Goal: Information Seeking & Learning: Learn about a topic

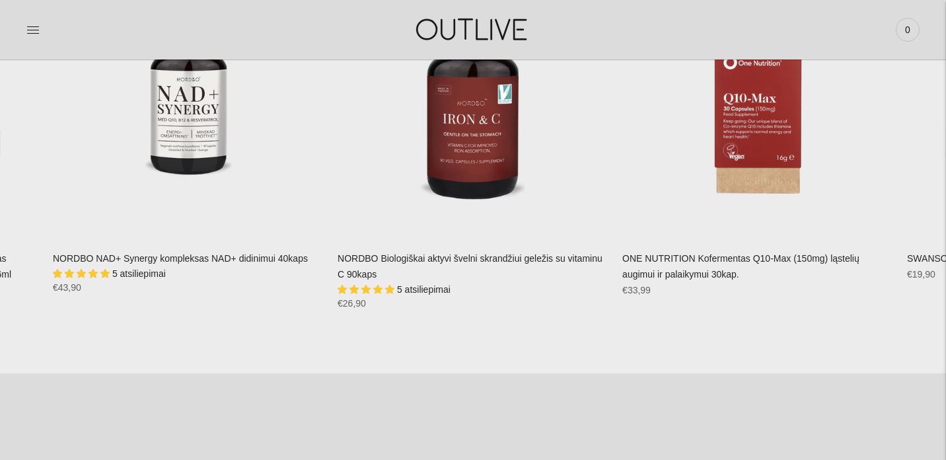
scroll to position [2805, 0]
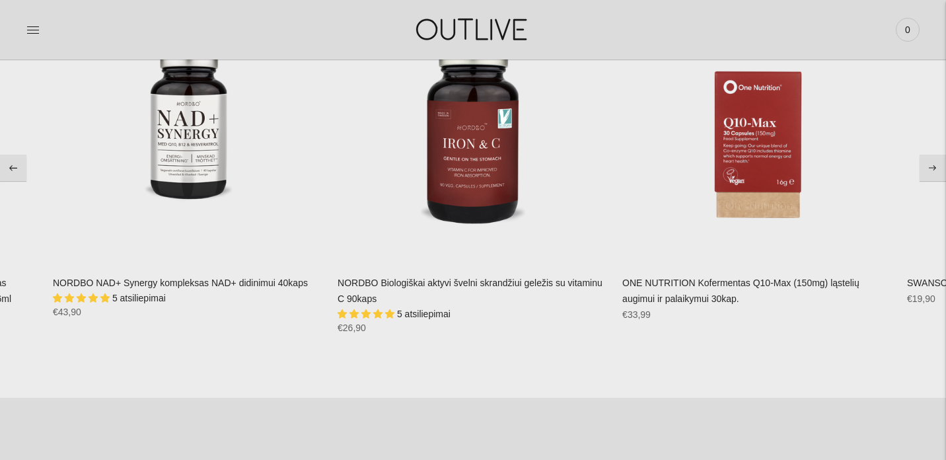
click at [933, 166] on icon "Move to next carousel slide" at bounding box center [933, 168] width 8 height 6
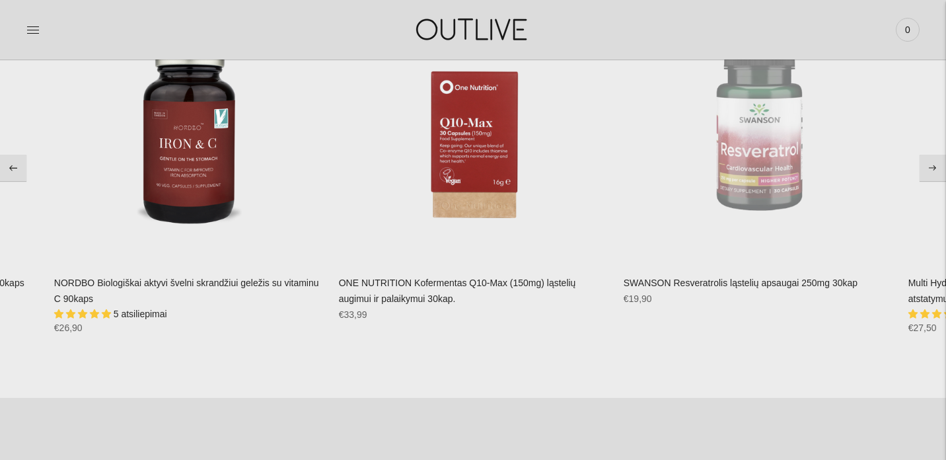
click at [933, 166] on icon "Move to next carousel slide" at bounding box center [933, 168] width 8 height 6
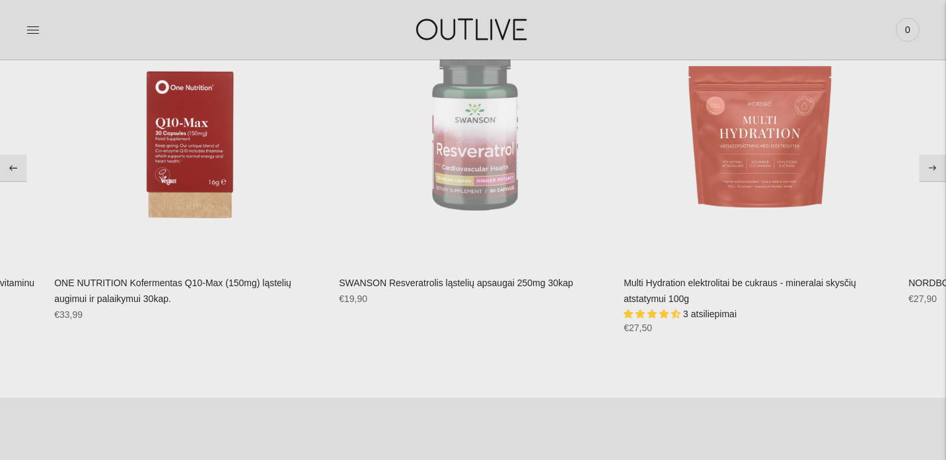
click at [933, 166] on icon "Move to next carousel slide" at bounding box center [933, 168] width 8 height 6
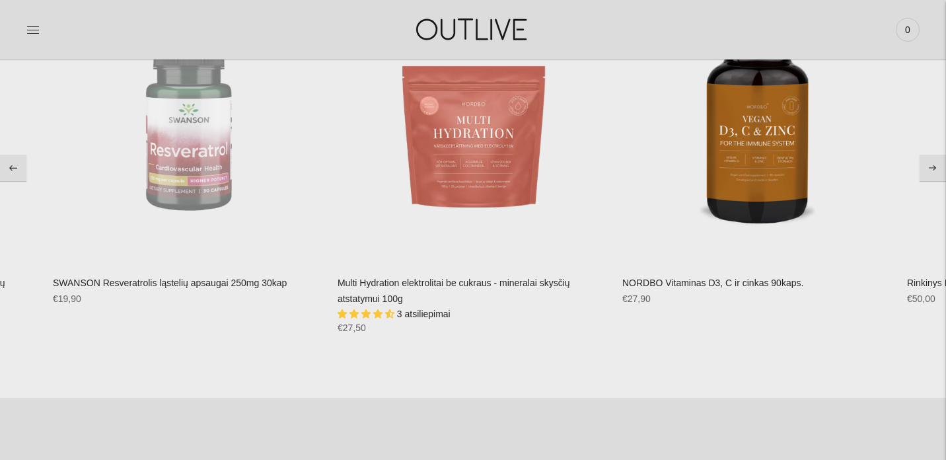
click at [933, 166] on icon "Move to next carousel slide" at bounding box center [933, 168] width 8 height 6
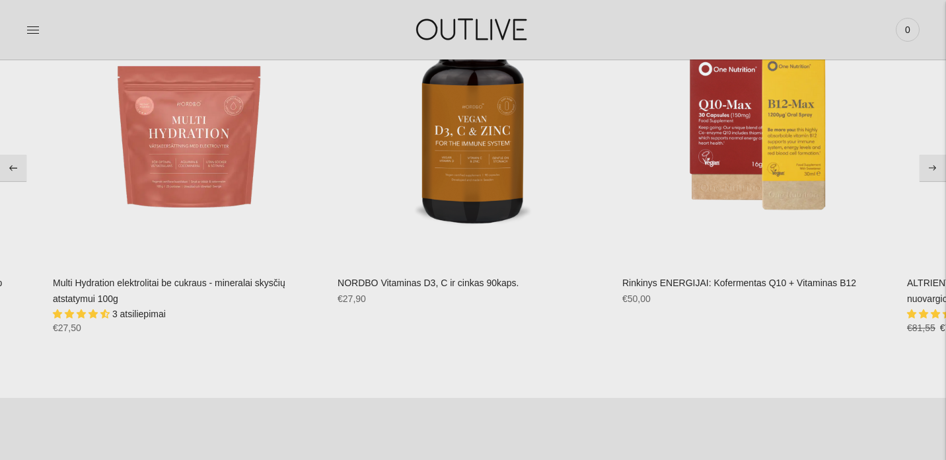
click at [933, 166] on icon "Move to next carousel slide" at bounding box center [933, 168] width 8 height 6
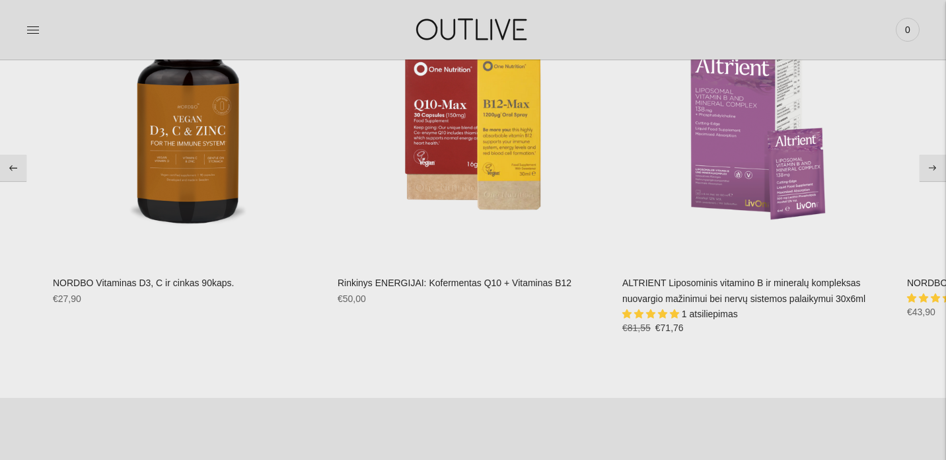
click at [933, 166] on icon "Move to next carousel slide" at bounding box center [933, 168] width 8 height 6
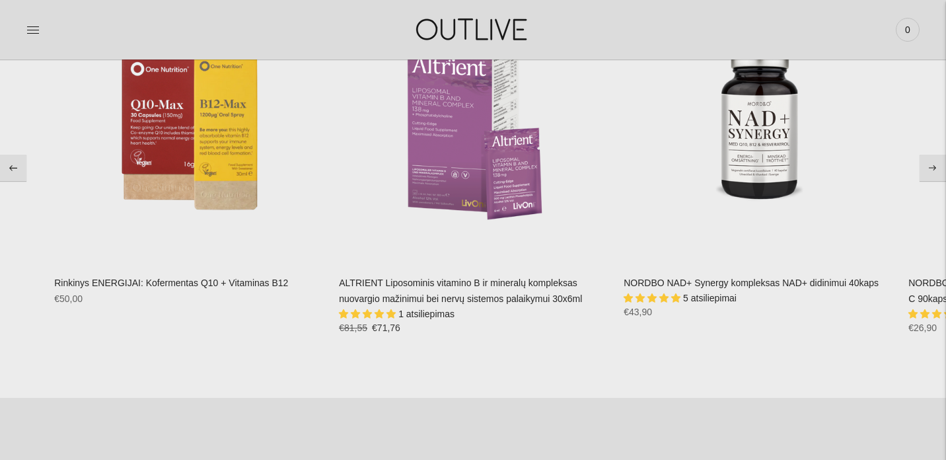
click at [933, 166] on icon "Move to next carousel slide" at bounding box center [933, 168] width 8 height 6
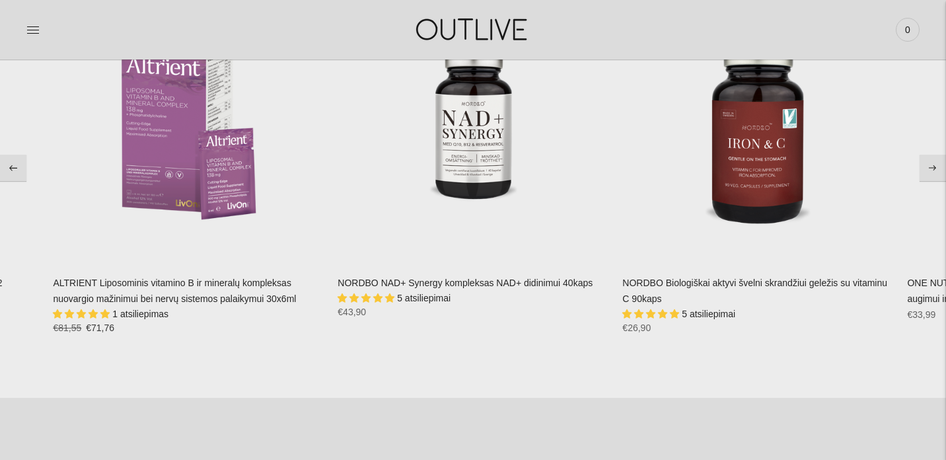
click at [933, 166] on icon "Move to next carousel slide" at bounding box center [933, 168] width 8 height 6
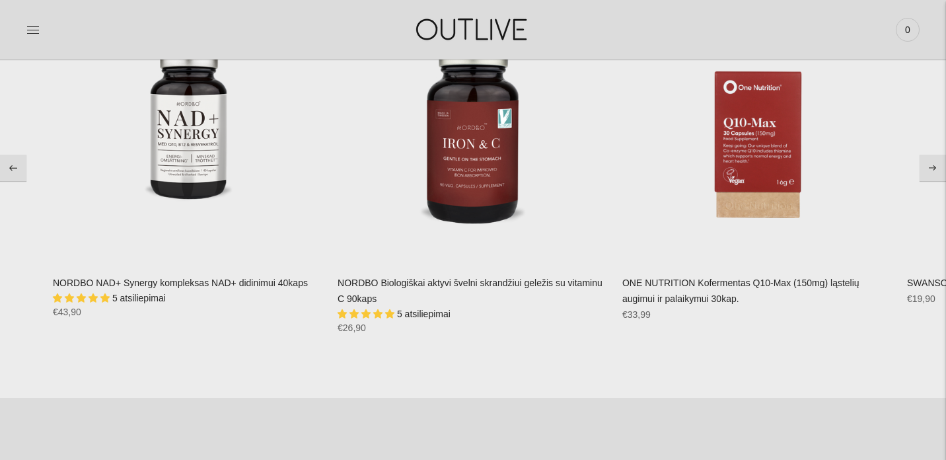
click at [933, 166] on icon "Move to next carousel slide" at bounding box center [933, 168] width 8 height 6
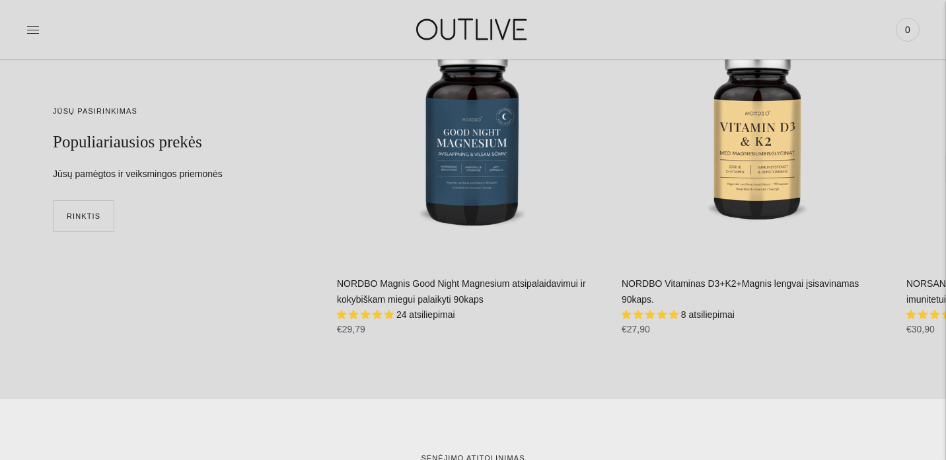
scroll to position [3265, 0]
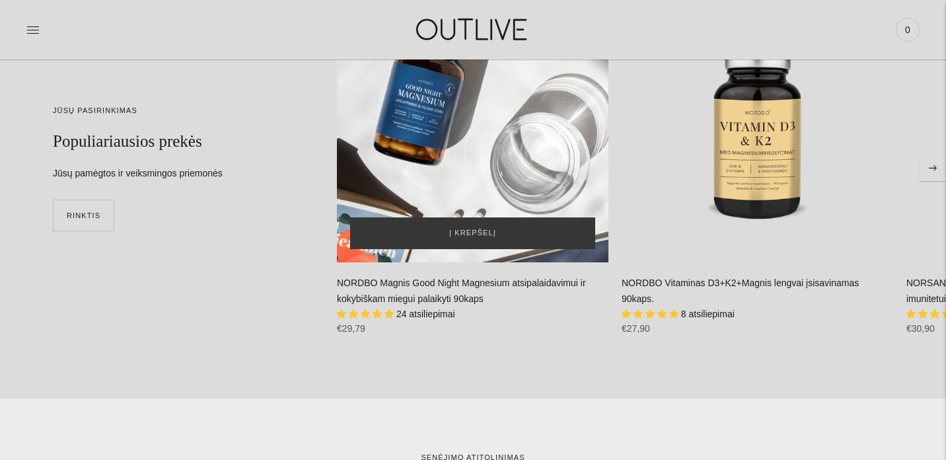
click at [410, 123] on div "NORDBO Magnis Good Night Magnesium atsipalaidavimui ir kokybiškam miegui palaik…" at bounding box center [473, 127] width 272 height 272
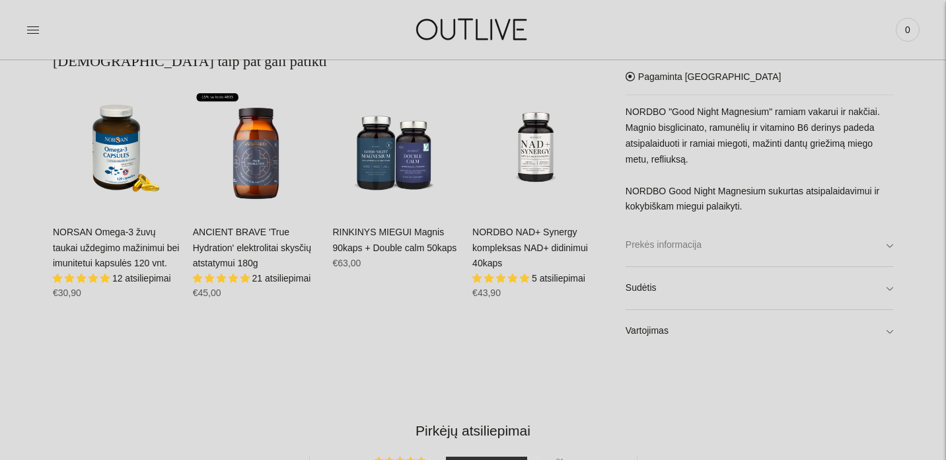
scroll to position [809, 0]
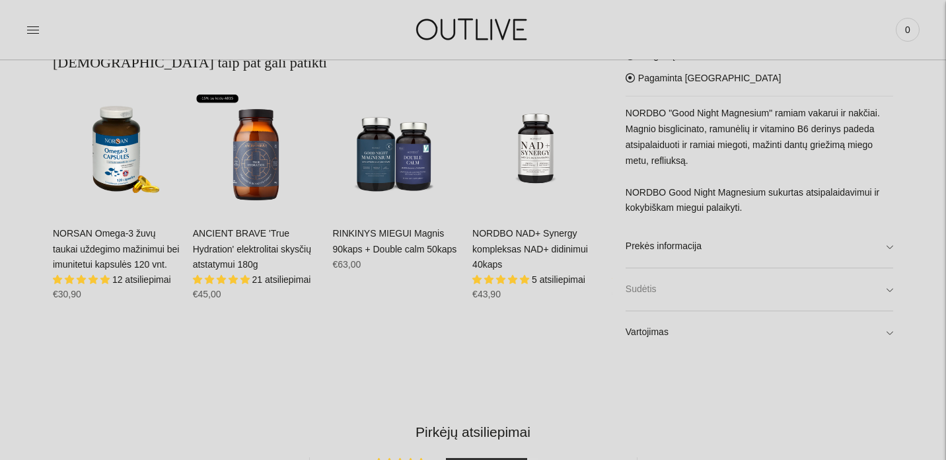
click at [888, 291] on link "Sudėtis" at bounding box center [760, 289] width 268 height 42
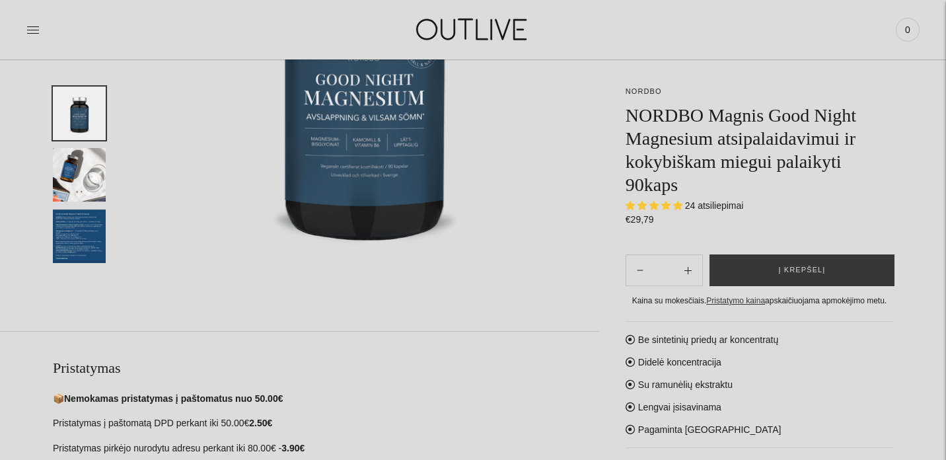
scroll to position [0, 0]
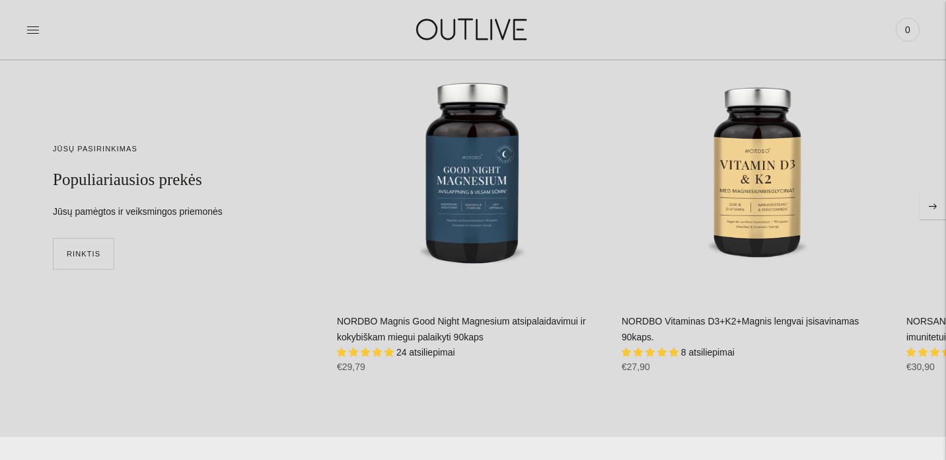
scroll to position [3226, 0]
click at [933, 205] on icon "Move to next carousel slide" at bounding box center [933, 207] width 8 height 6
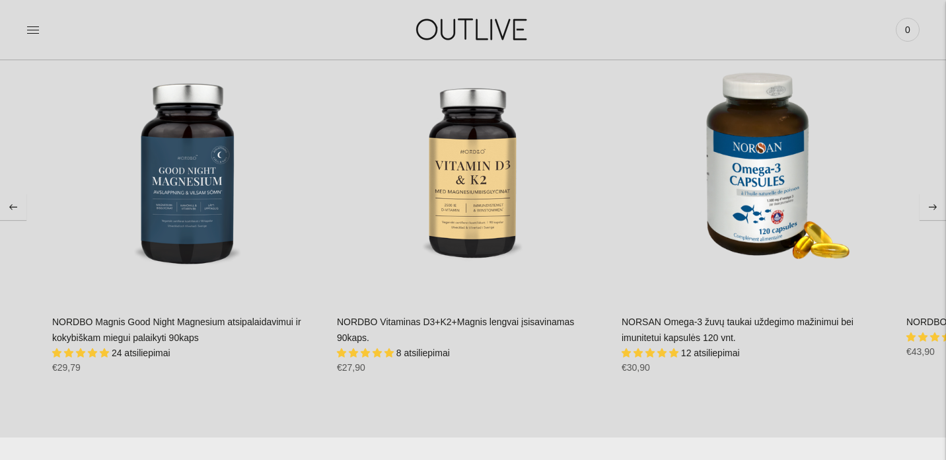
click at [933, 205] on icon "Move to next carousel slide" at bounding box center [933, 207] width 8 height 6
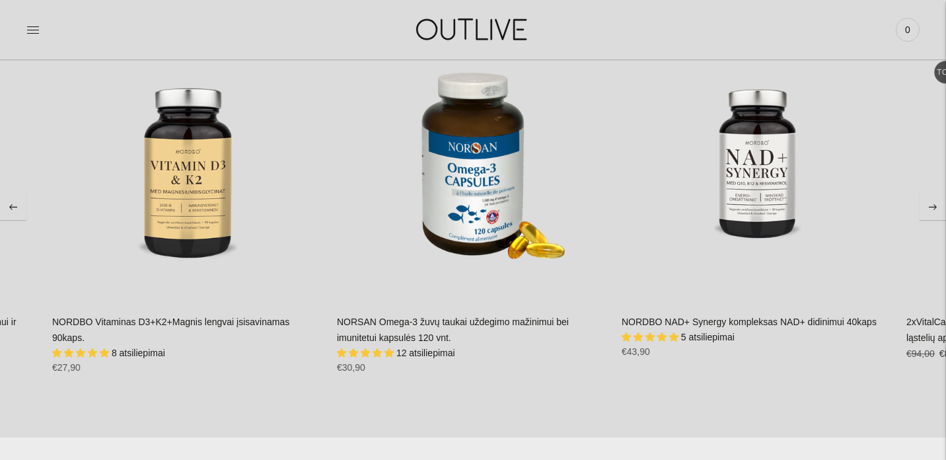
click at [933, 205] on icon "Move to next carousel slide" at bounding box center [933, 207] width 8 height 6
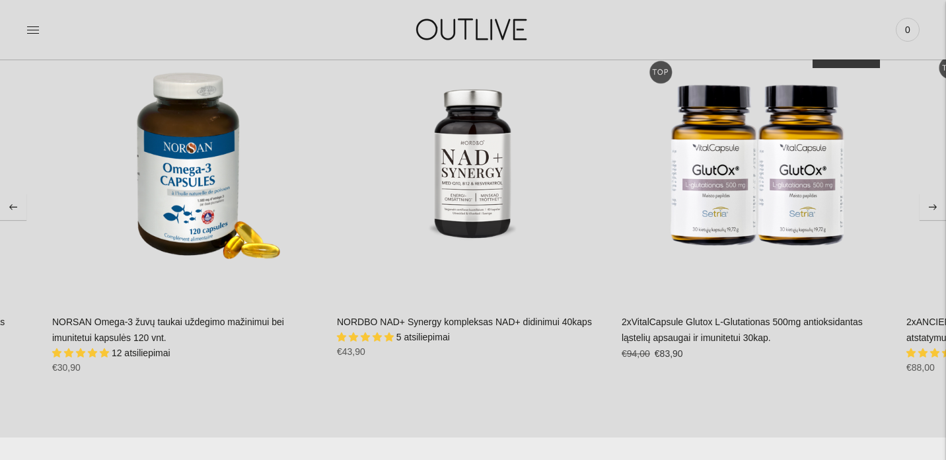
click at [933, 205] on icon "Move to next carousel slide" at bounding box center [933, 207] width 8 height 6
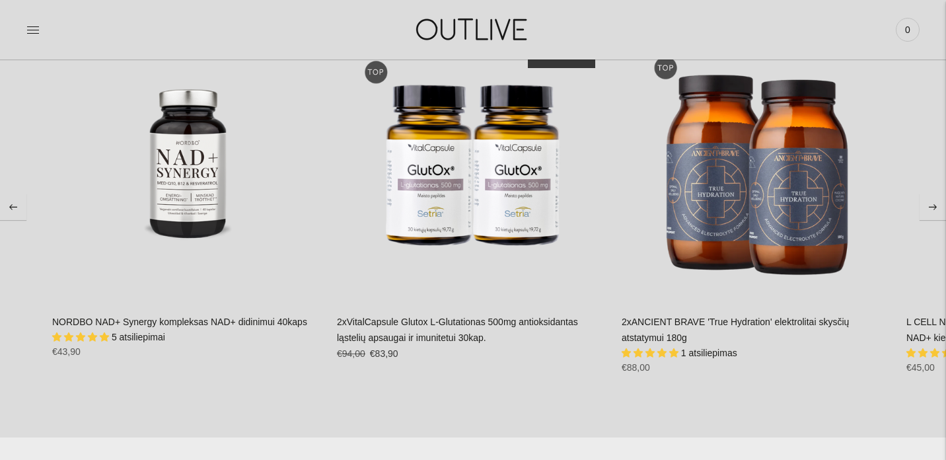
click at [933, 205] on icon "Move to next carousel slide" at bounding box center [933, 207] width 8 height 6
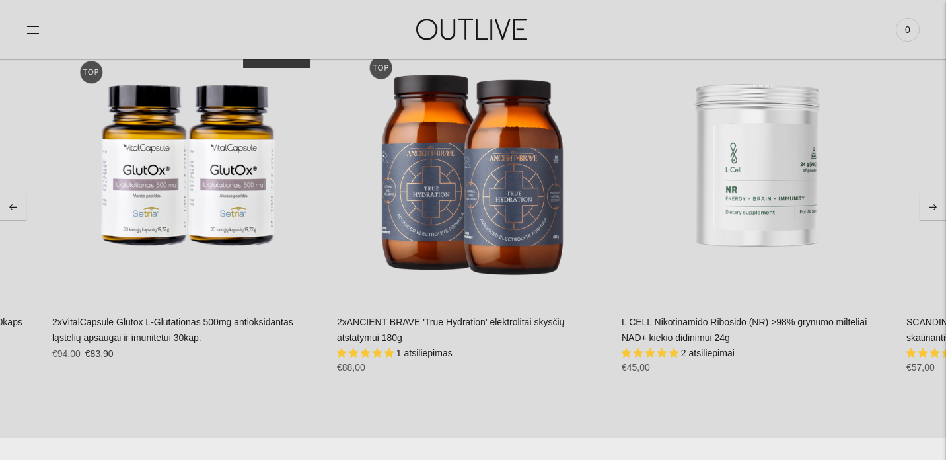
click at [933, 205] on icon "Move to next carousel slide" at bounding box center [933, 207] width 8 height 6
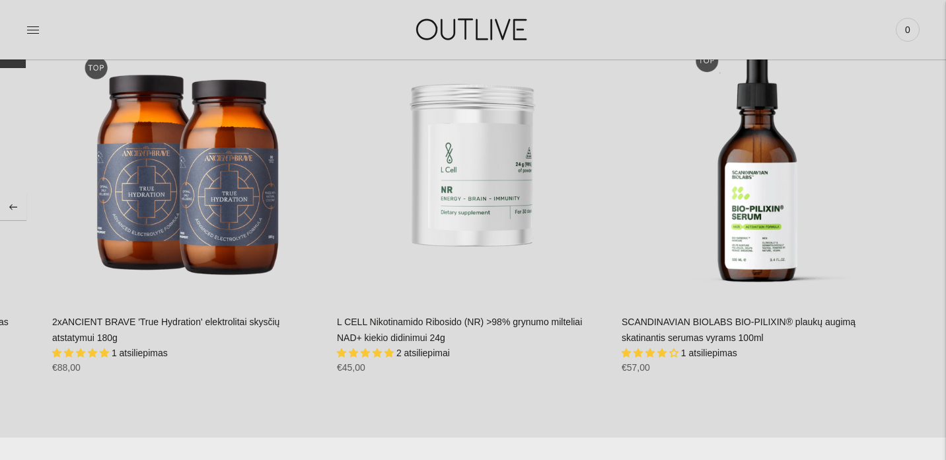
click at [933, 205] on section "JŪSŲ PASIRINKIMAS Populiariausios prekės Jūsų pamėgtos ir veiksmingos priemonės…" at bounding box center [473, 206] width 946 height 460
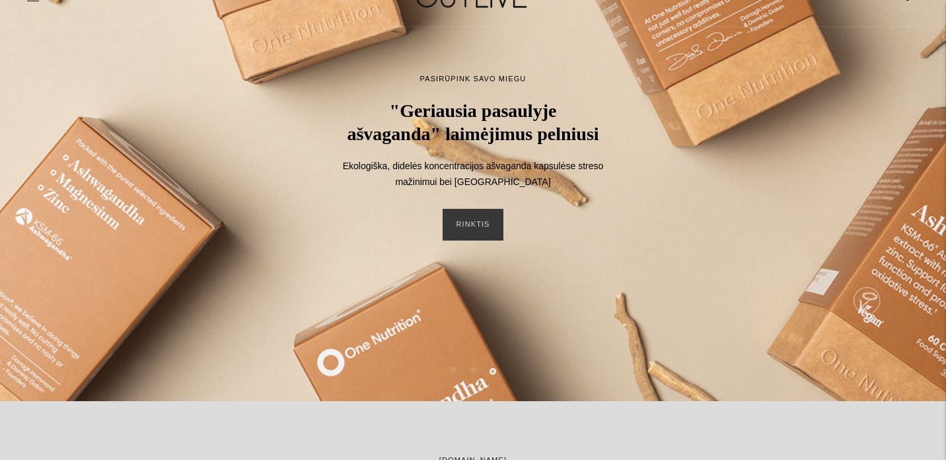
scroll to position [0, 0]
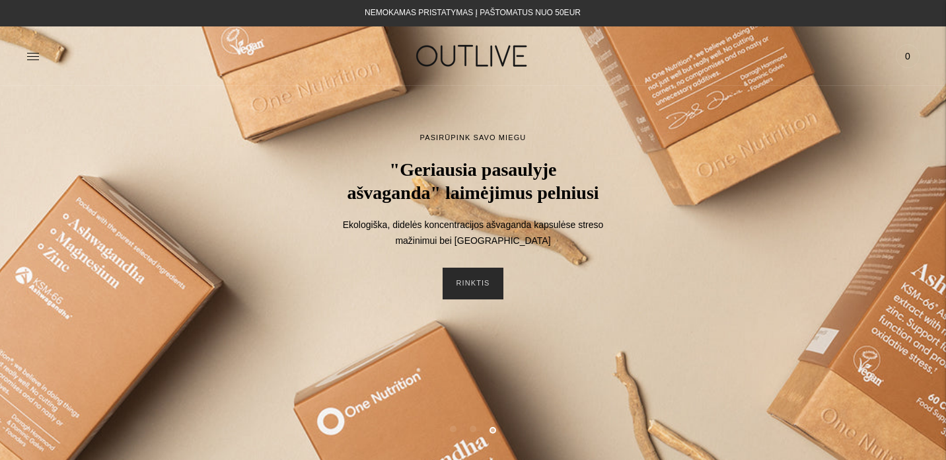
click at [490, 299] on link "RINKTIS" at bounding box center [473, 284] width 60 height 32
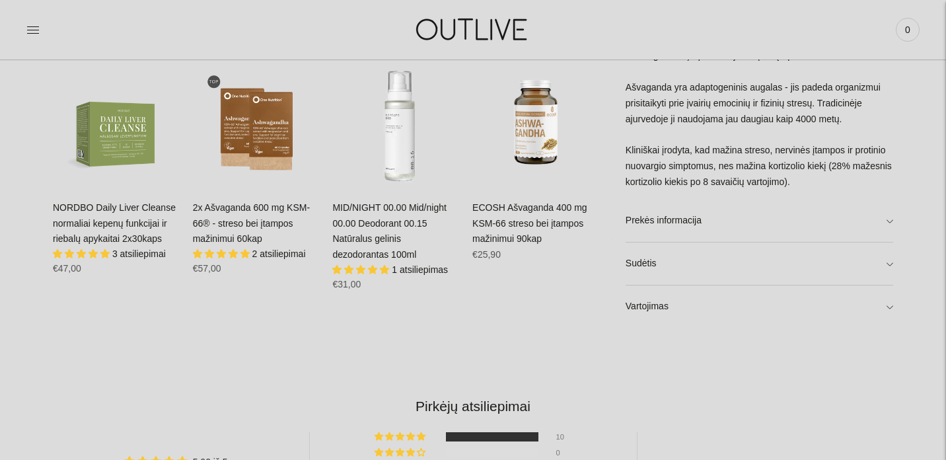
scroll to position [837, 0]
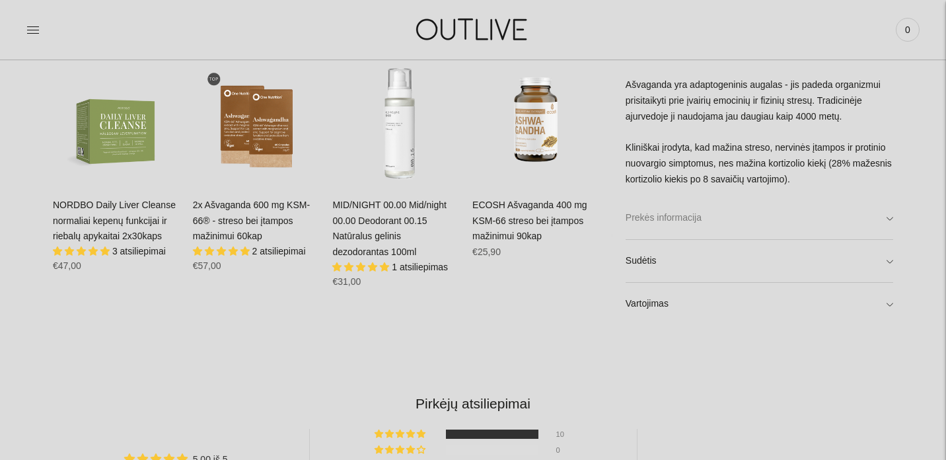
click at [892, 218] on link "Prekės informacija" at bounding box center [760, 218] width 268 height 42
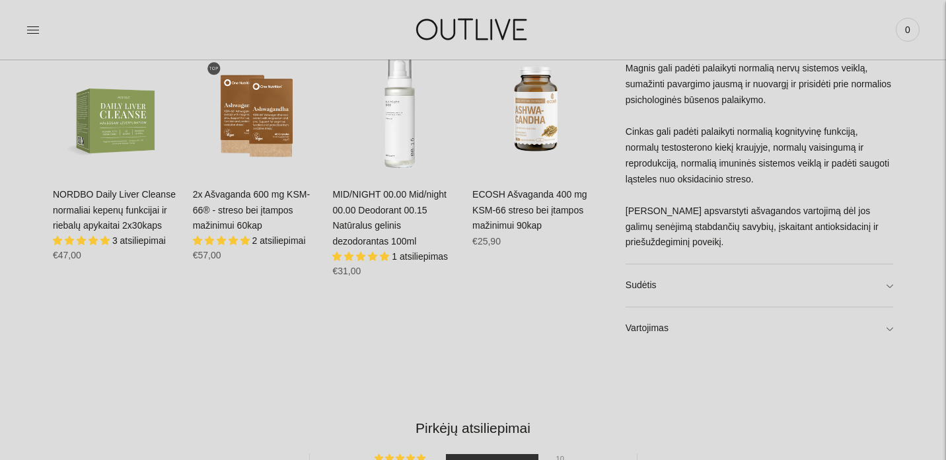
scroll to position [863, 0]
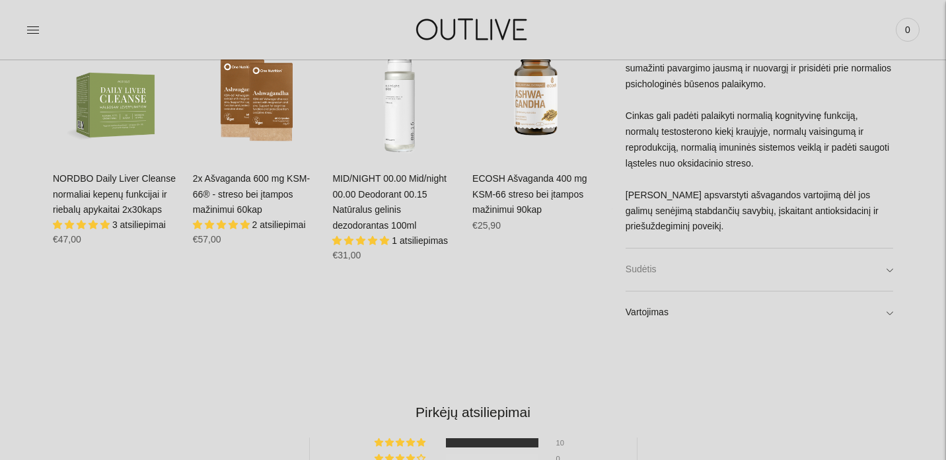
click at [889, 271] on link "Sudėtis" at bounding box center [760, 269] width 268 height 42
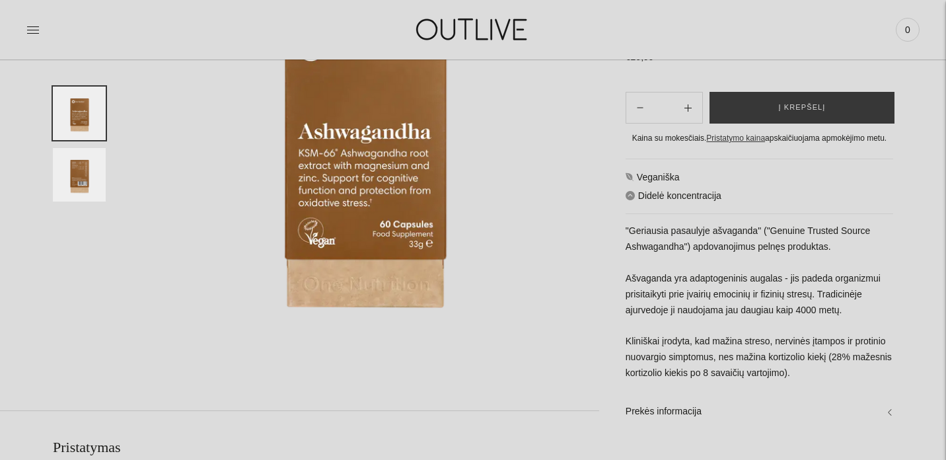
scroll to position [0, 0]
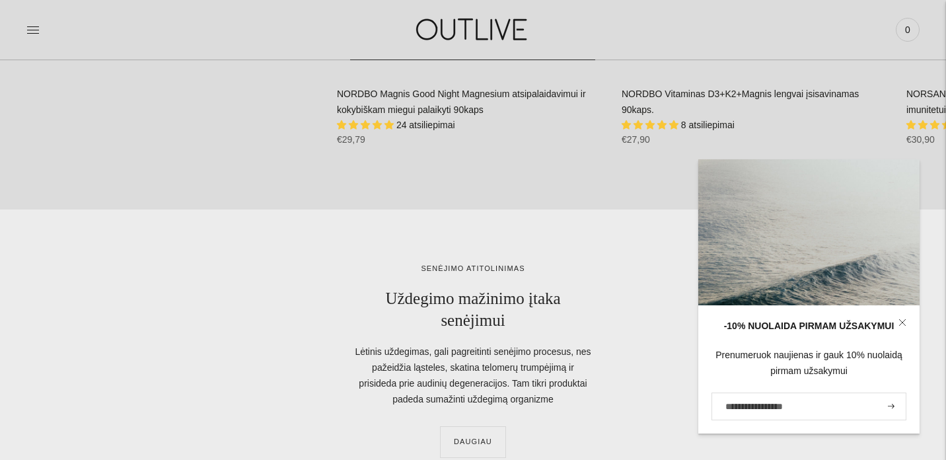
scroll to position [3539, 0]
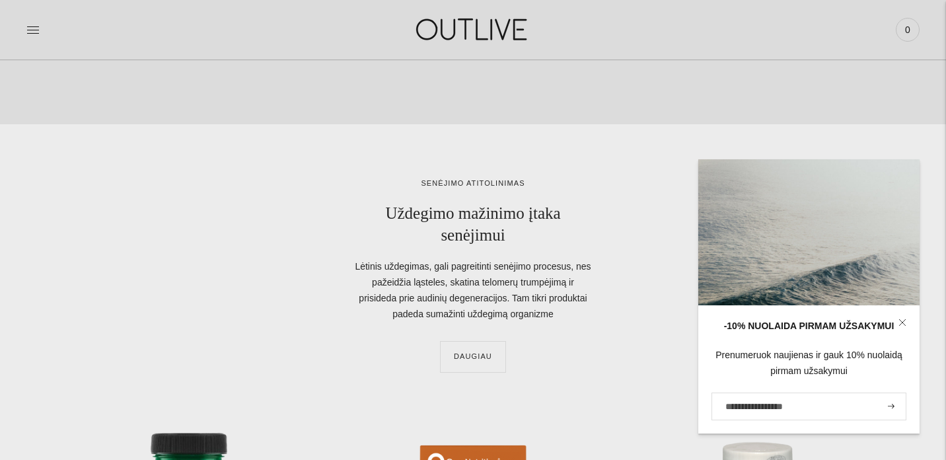
click at [126, 235] on div "senėjimo atitolinimas Uždegimo mažinimo įtaka senėjimui Lėtinis uždegimas, gali…" at bounding box center [473, 275] width 840 height 196
click at [155, 244] on div "senėjimo atitolinimas Uždegimo mažinimo įtaka senėjimui Lėtinis uždegimas, gali…" at bounding box center [473, 275] width 840 height 196
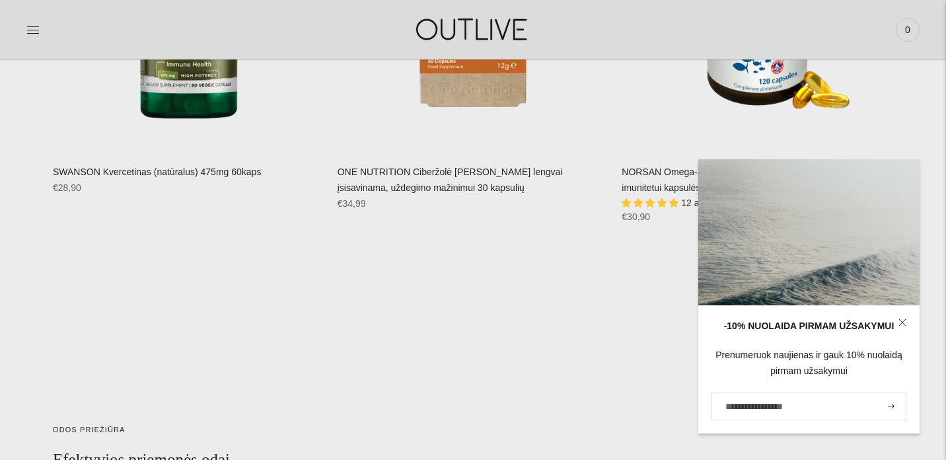
scroll to position [4059, 0]
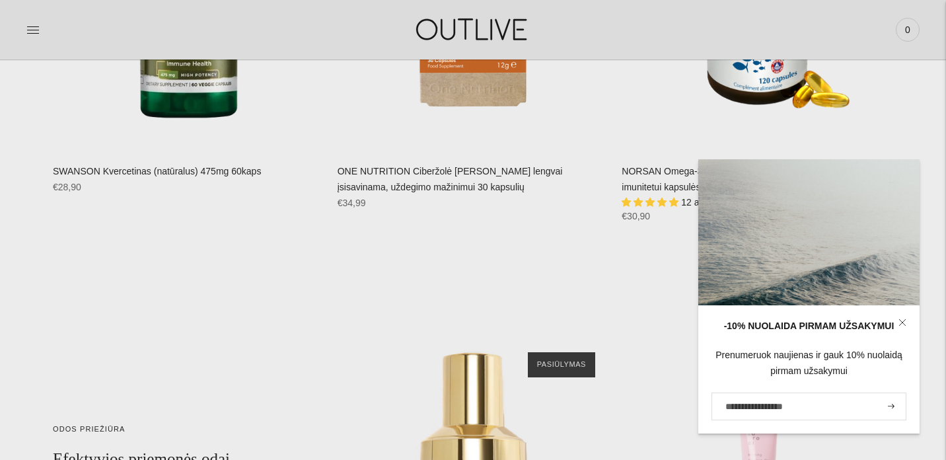
click at [902, 323] on icon at bounding box center [902, 322] width 8 height 8
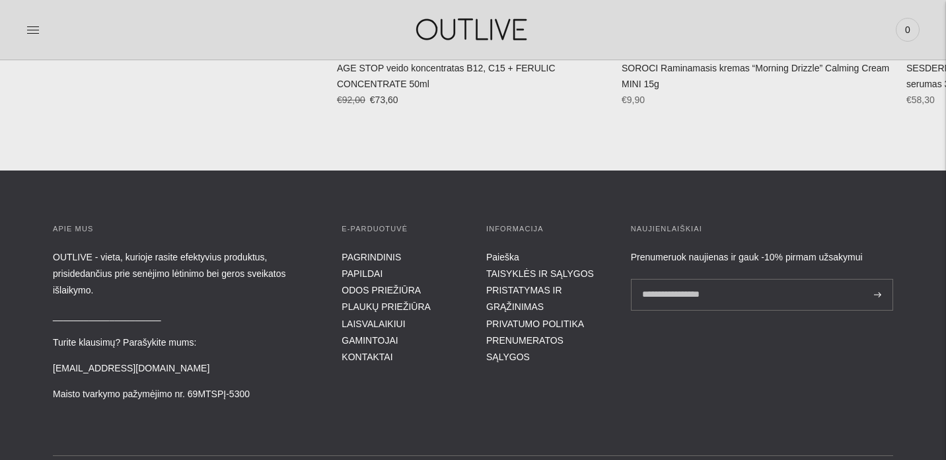
scroll to position [4624, 0]
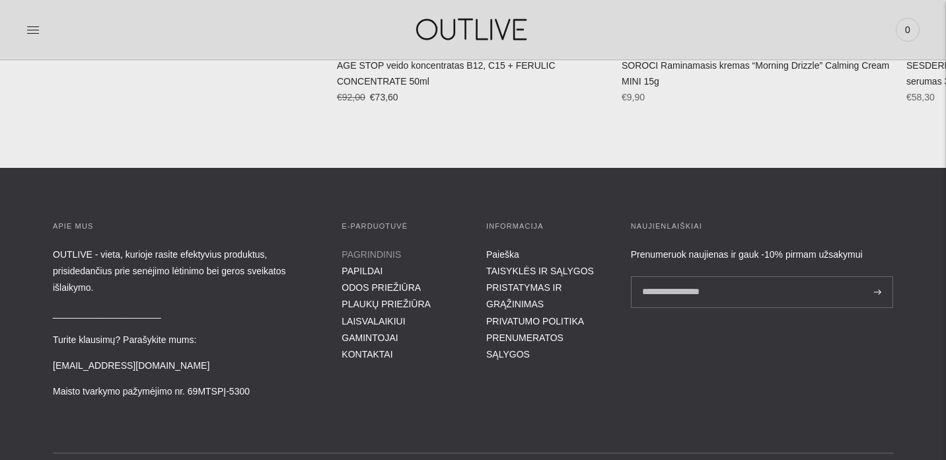
click at [391, 249] on link "PAGRINDINIS" at bounding box center [371, 254] width 59 height 11
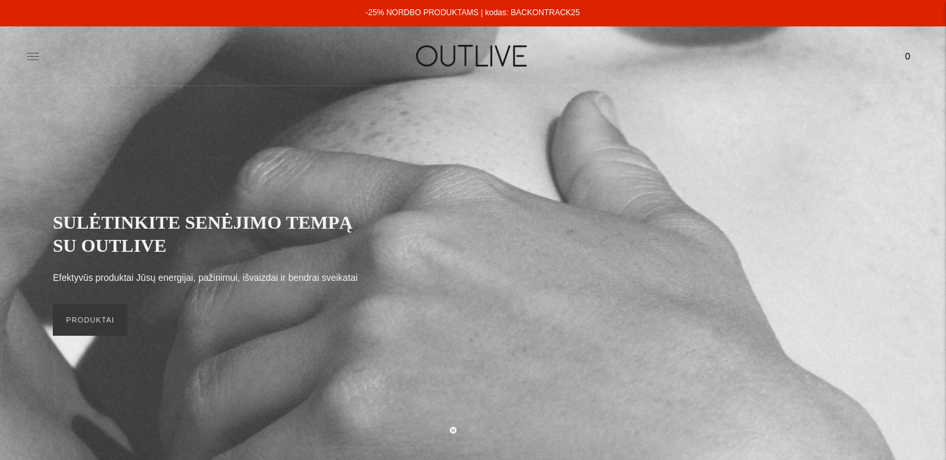
click at [35, 55] on icon at bounding box center [32, 56] width 13 height 13
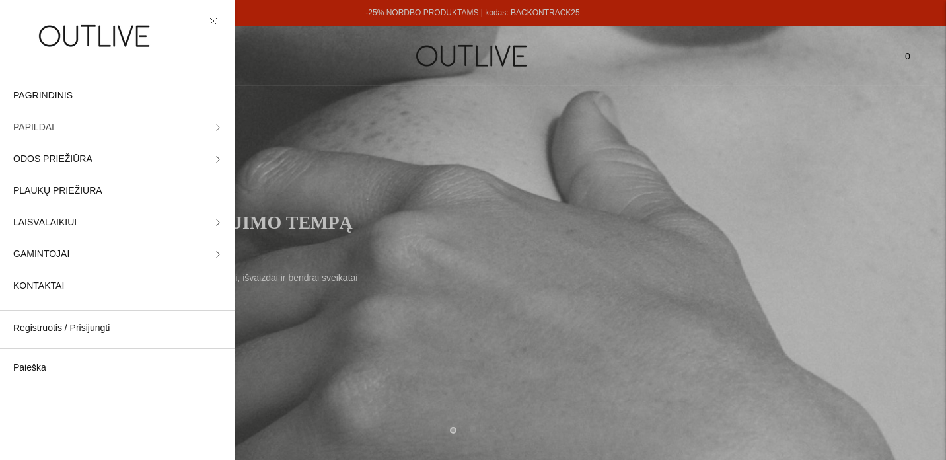
click at [48, 124] on span "PAPILDAI" at bounding box center [33, 128] width 41 height 16
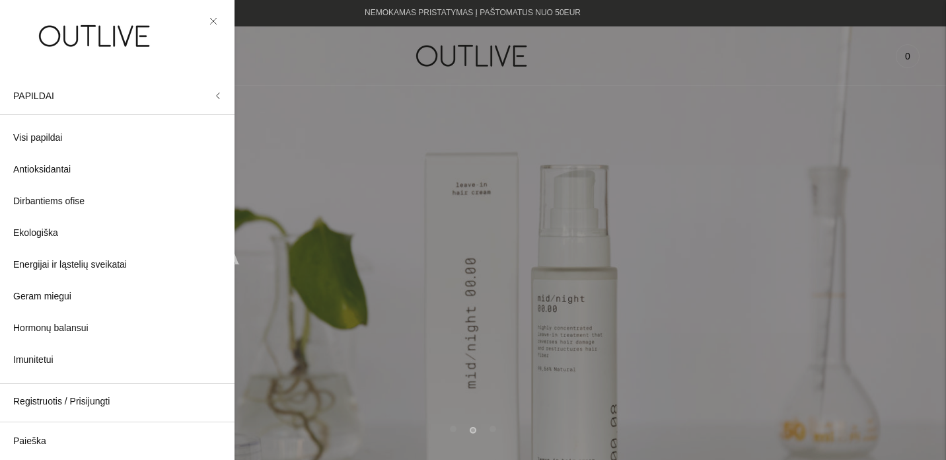
click at [402, 216] on div at bounding box center [473, 230] width 946 height 460
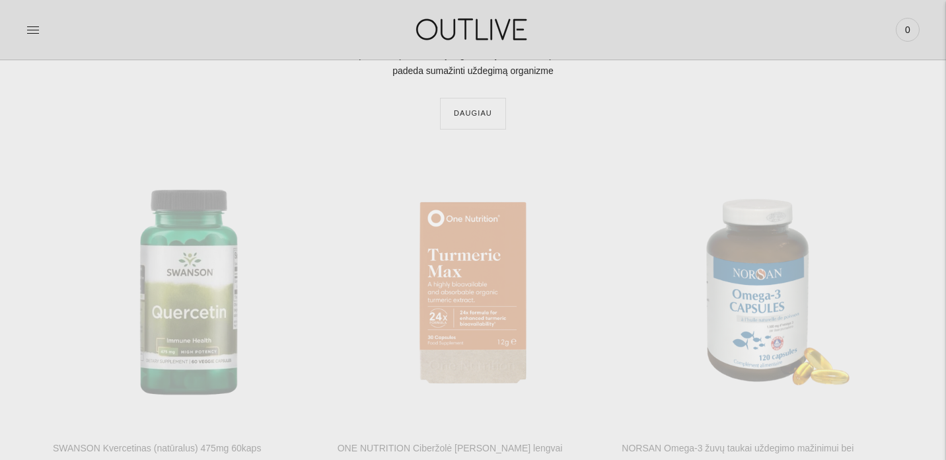
scroll to position [4756, 0]
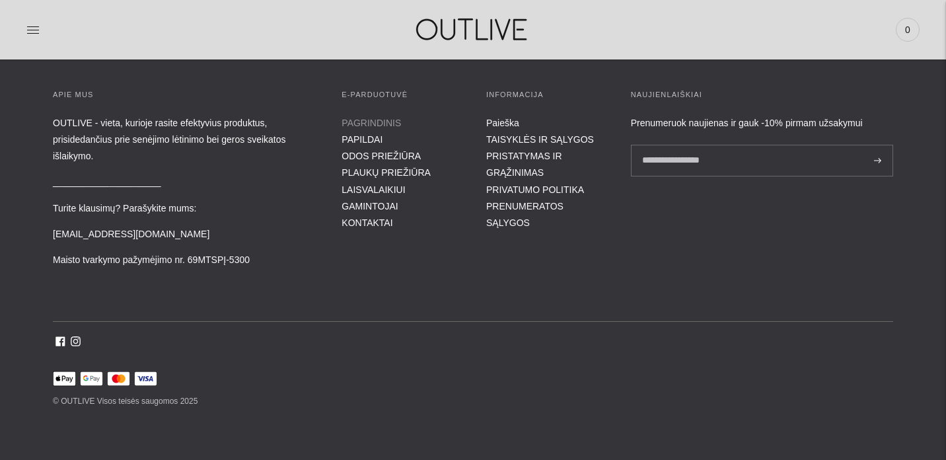
click at [375, 118] on link "PAGRINDINIS" at bounding box center [371, 123] width 59 height 11
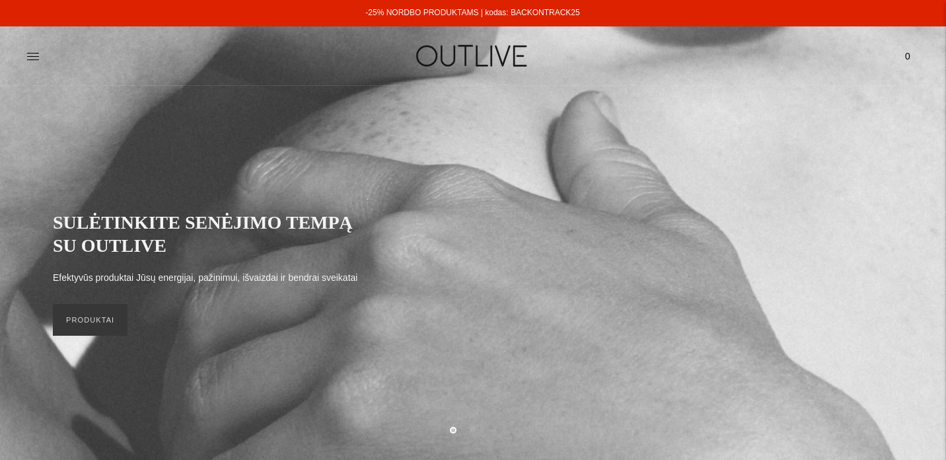
click at [250, 66] on div at bounding box center [175, 56] width 298 height 46
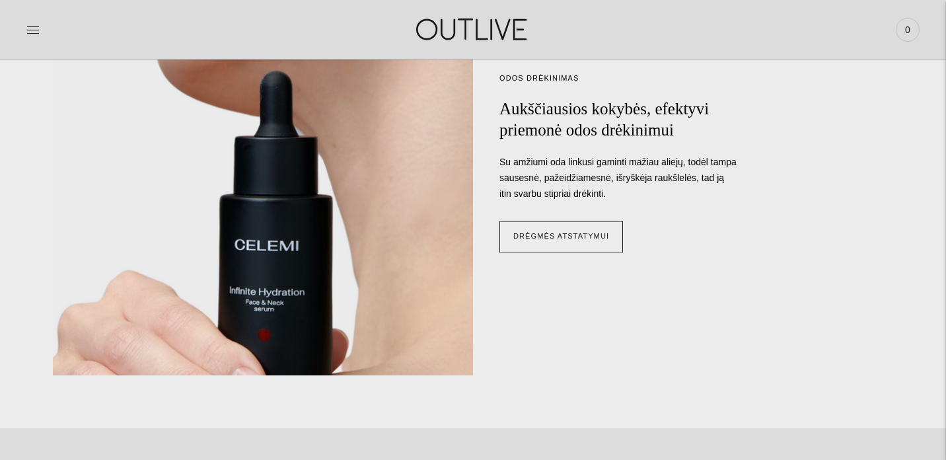
scroll to position [1148, 0]
